Goal: Information Seeking & Learning: Learn about a topic

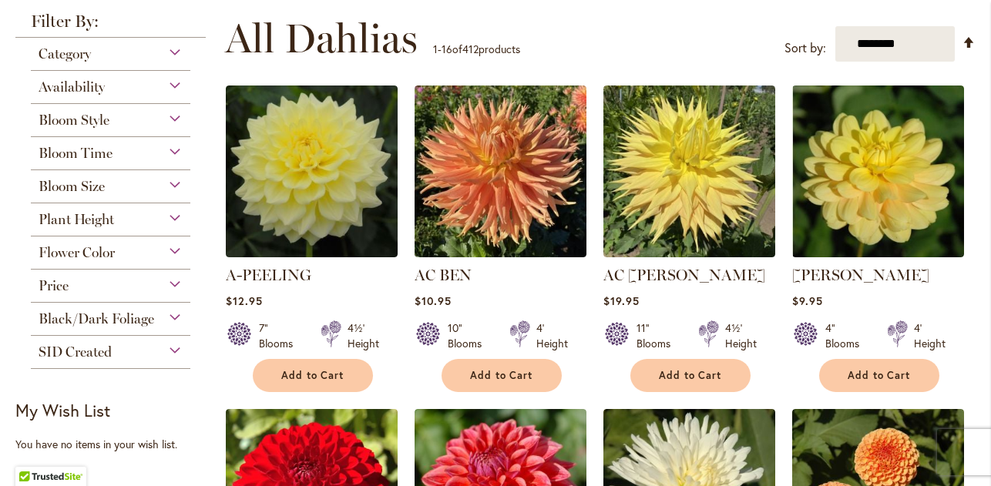
scroll to position [275, 0]
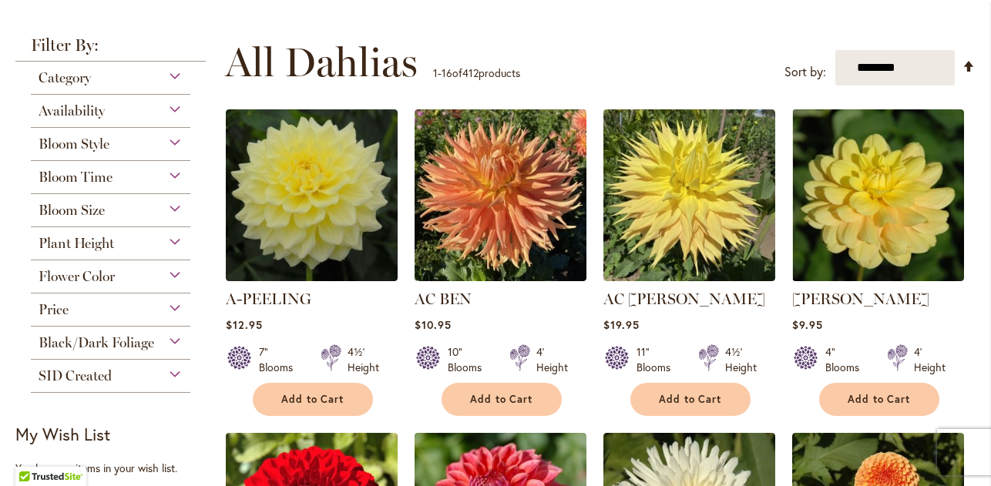
click at [175, 282] on div "Flower Color" at bounding box center [111, 273] width 160 height 25
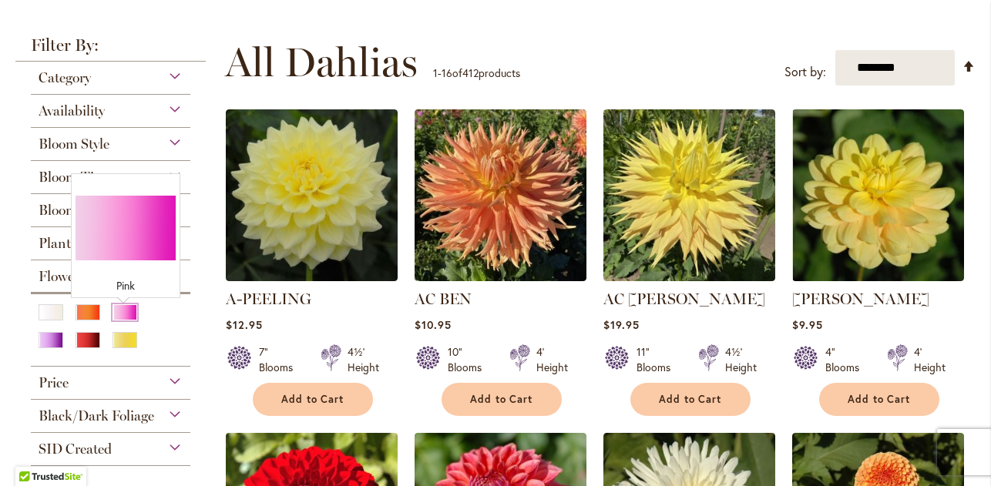
click at [123, 316] on div "Pink" at bounding box center [125, 313] width 25 height 16
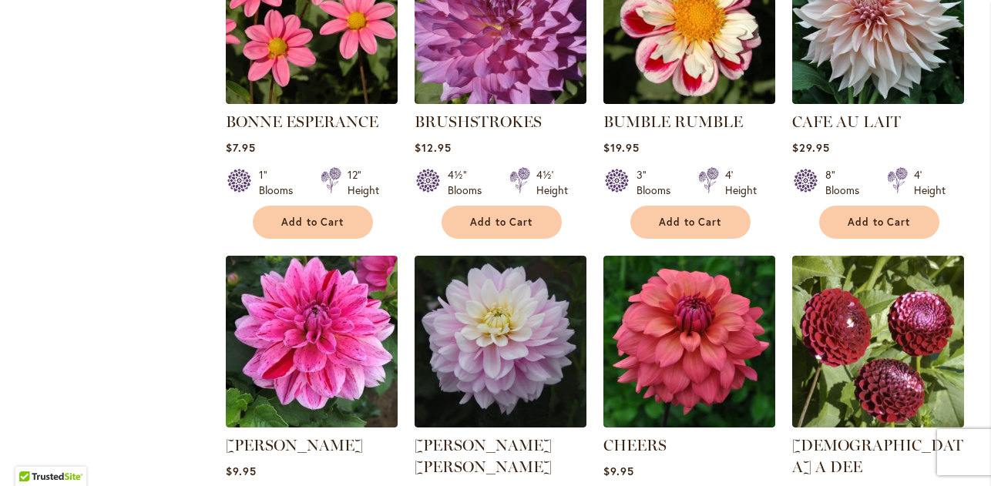
scroll to position [1197, 0]
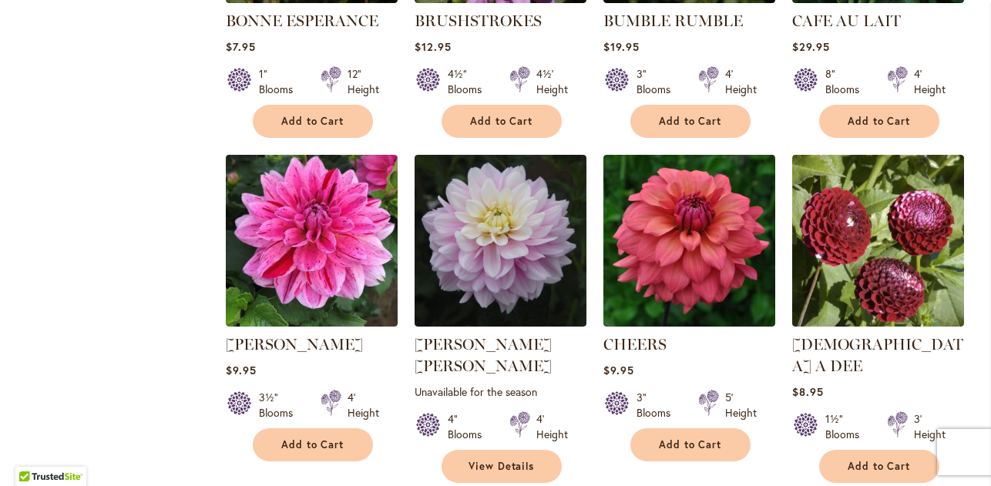
select select "**"
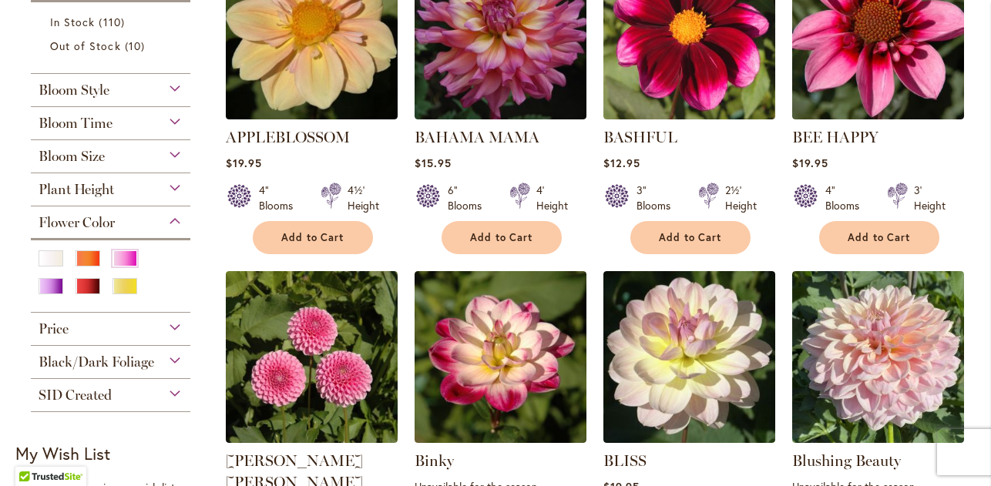
scroll to position [422, 0]
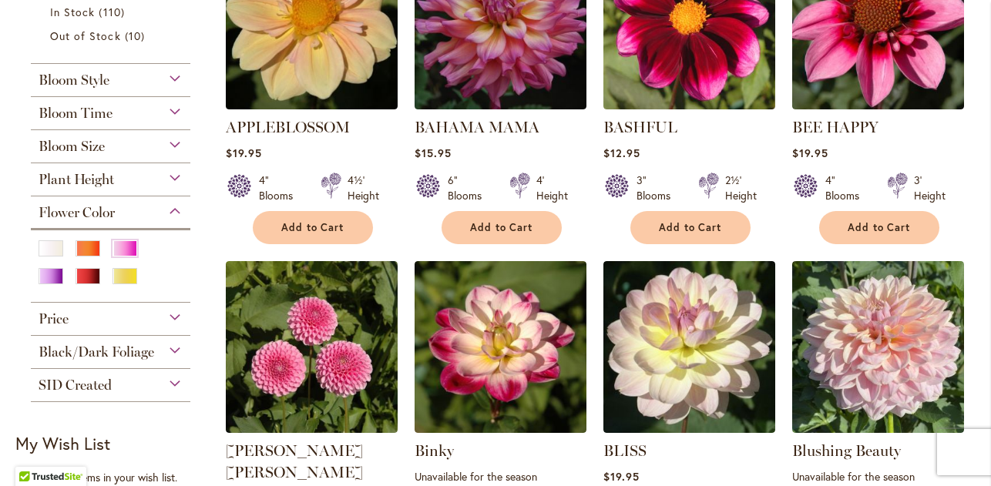
click at [171, 80] on div "Bloom Style" at bounding box center [111, 76] width 160 height 25
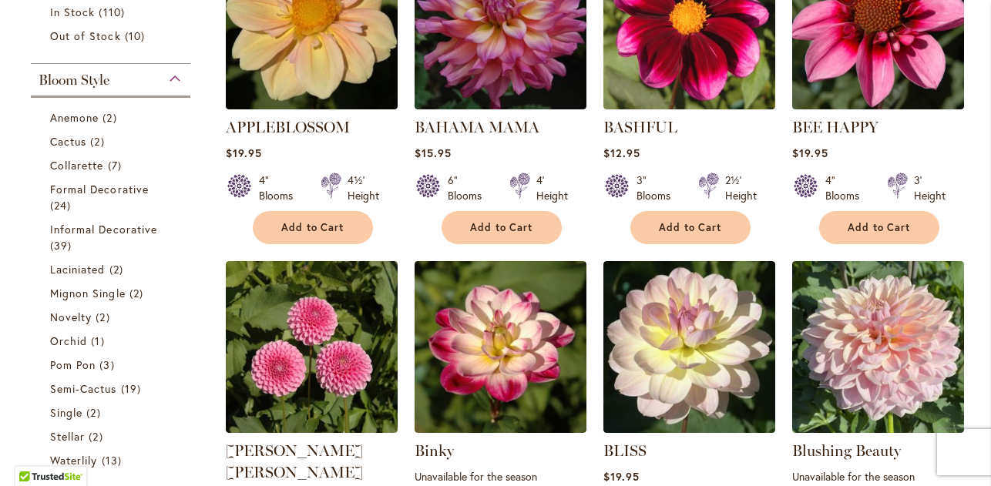
click at [171, 80] on div "Bloom Style" at bounding box center [111, 76] width 160 height 25
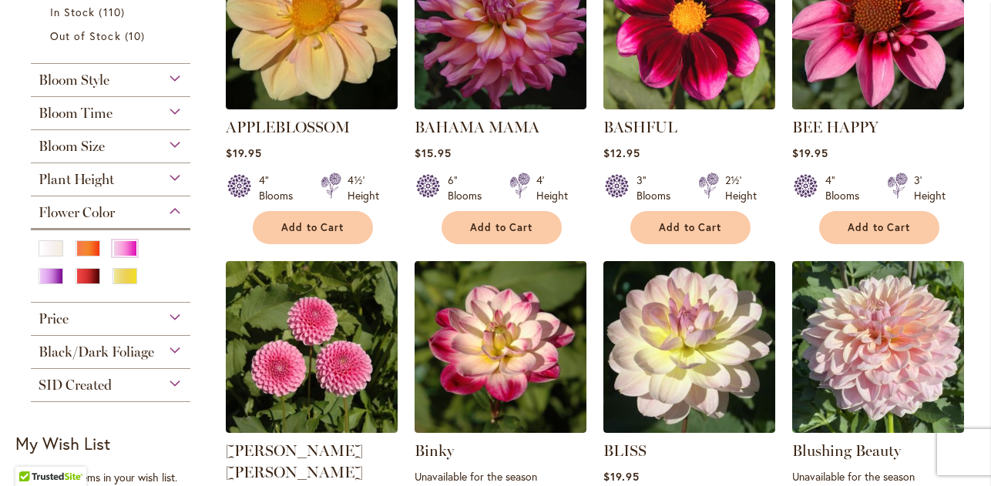
click at [177, 150] on div "Bloom Size" at bounding box center [111, 142] width 160 height 25
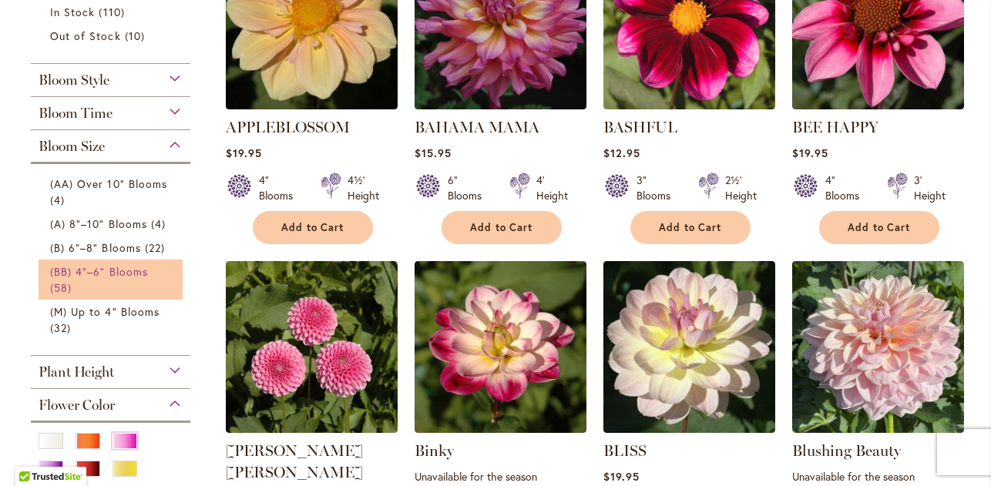
click at [142, 272] on span "(BB) 4"–6" Blooms" at bounding box center [99, 271] width 98 height 15
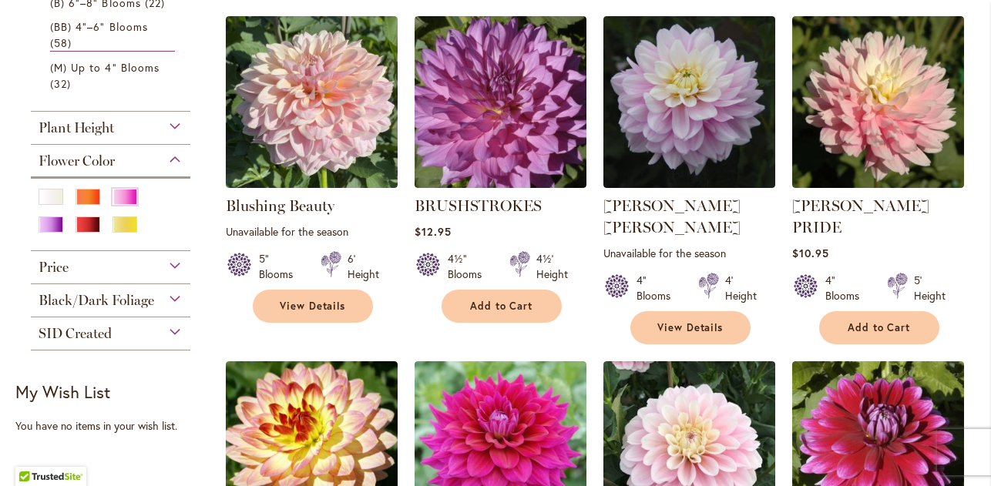
scroll to position [686, 0]
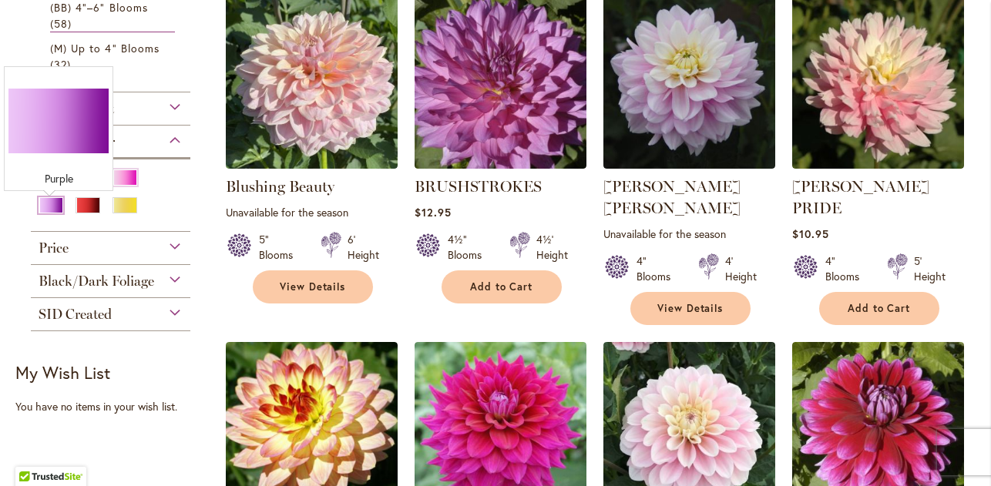
click at [58, 207] on div "Purple" at bounding box center [51, 205] width 25 height 16
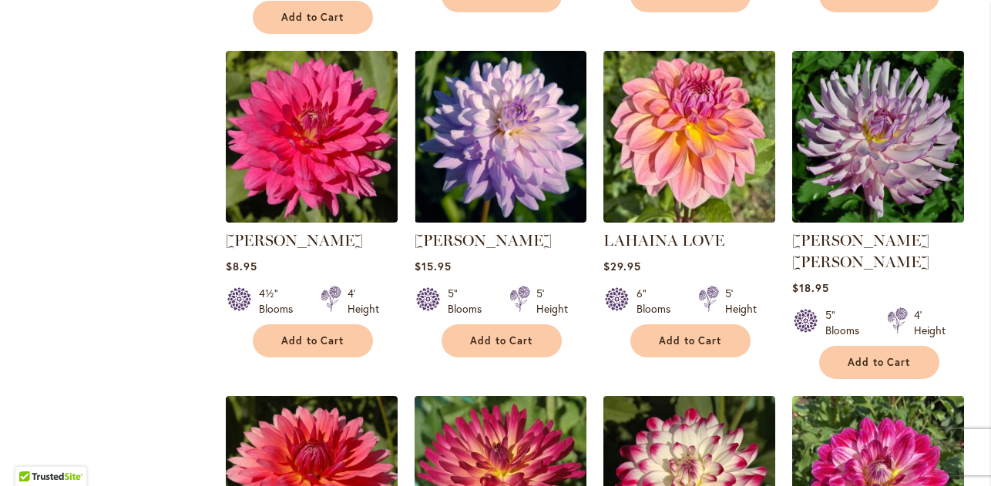
scroll to position [4441, 0]
